Goal: Navigation & Orientation: Find specific page/section

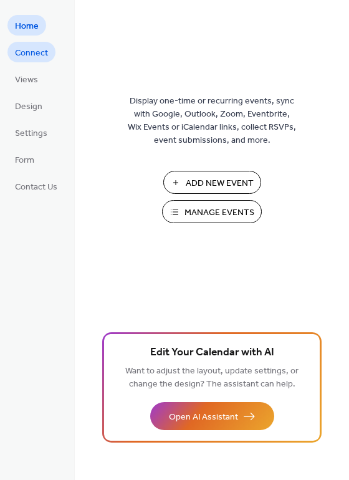
click at [23, 51] on span "Connect" at bounding box center [31, 53] width 33 height 13
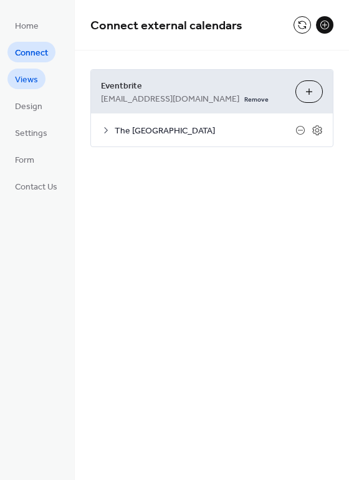
click at [37, 84] on link "Views" at bounding box center [26, 79] width 38 height 21
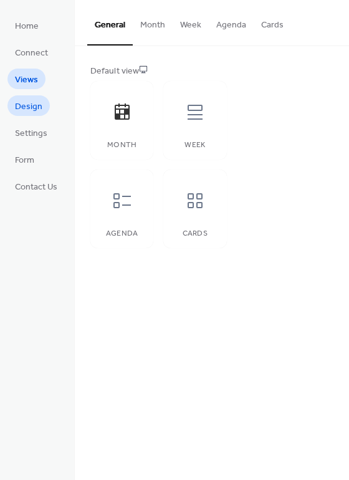
click at [33, 105] on span "Design" at bounding box center [28, 106] width 27 height 13
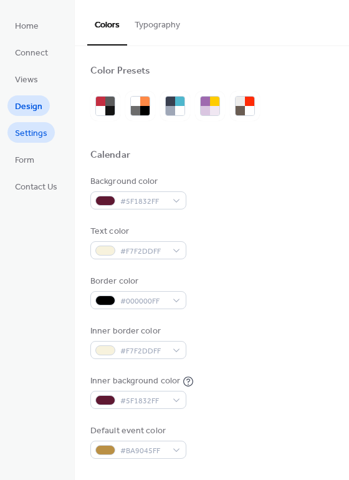
click at [42, 133] on span "Settings" at bounding box center [31, 133] width 32 height 13
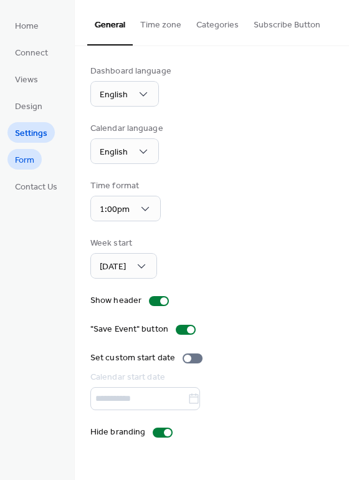
click at [32, 164] on span "Form" at bounding box center [24, 160] width 19 height 13
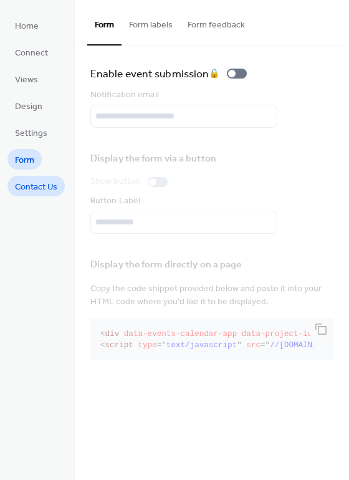
click at [38, 188] on span "Contact Us" at bounding box center [36, 187] width 42 height 13
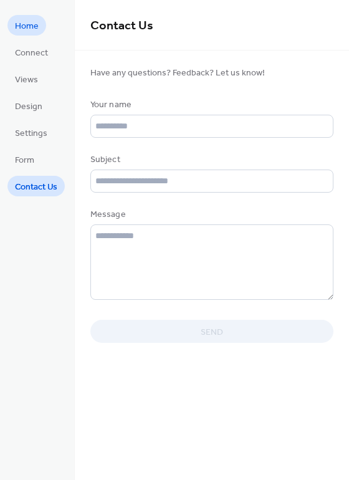
click at [28, 24] on span "Home" at bounding box center [27, 26] width 24 height 13
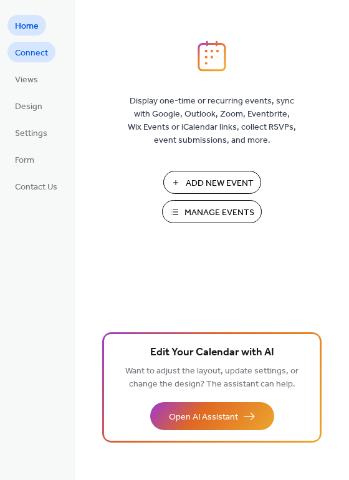
click at [48, 44] on link "Connect" at bounding box center [31, 52] width 48 height 21
